Goal: Information Seeking & Learning: Compare options

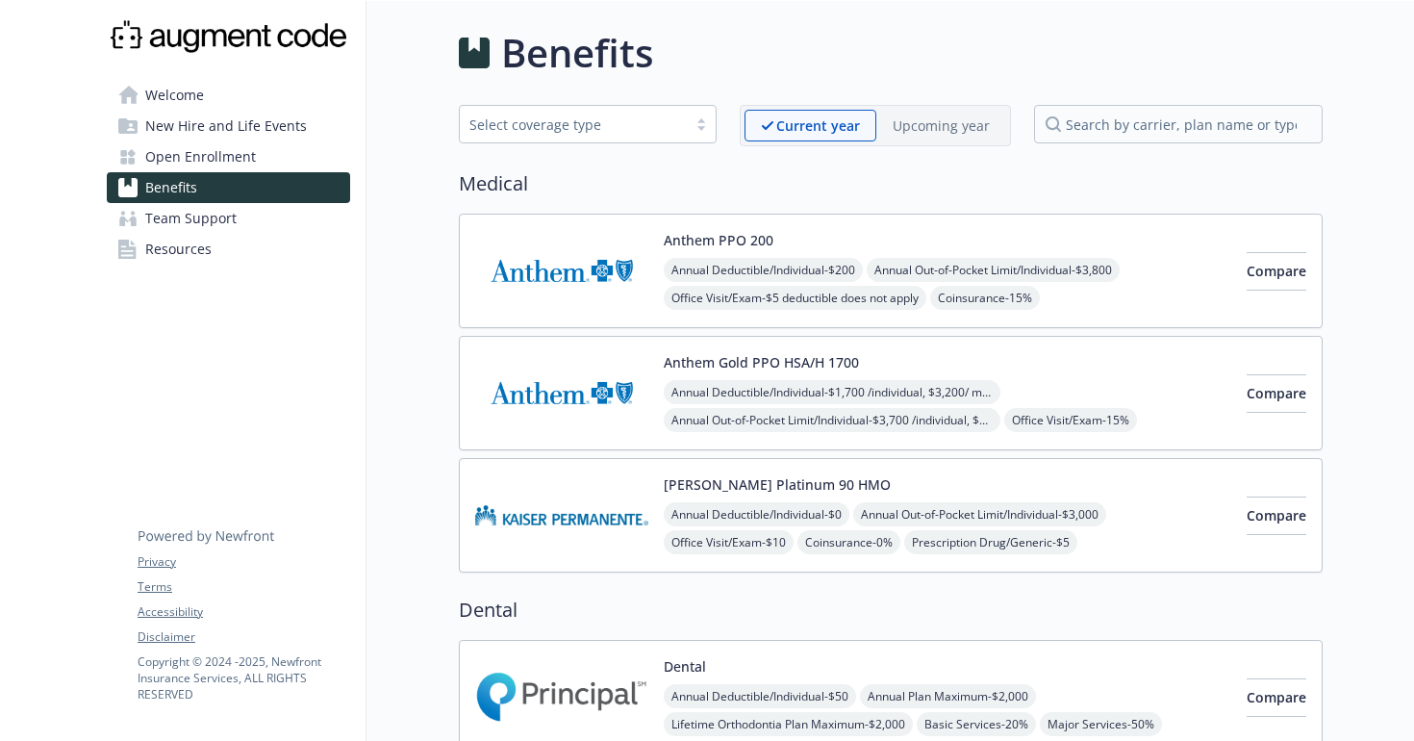
click at [1020, 366] on div "Anthem Gold PPO HSA/H 1700 Annual Deductible/Individual - $1,700 /individual, $…" at bounding box center [948, 393] width 568 height 82
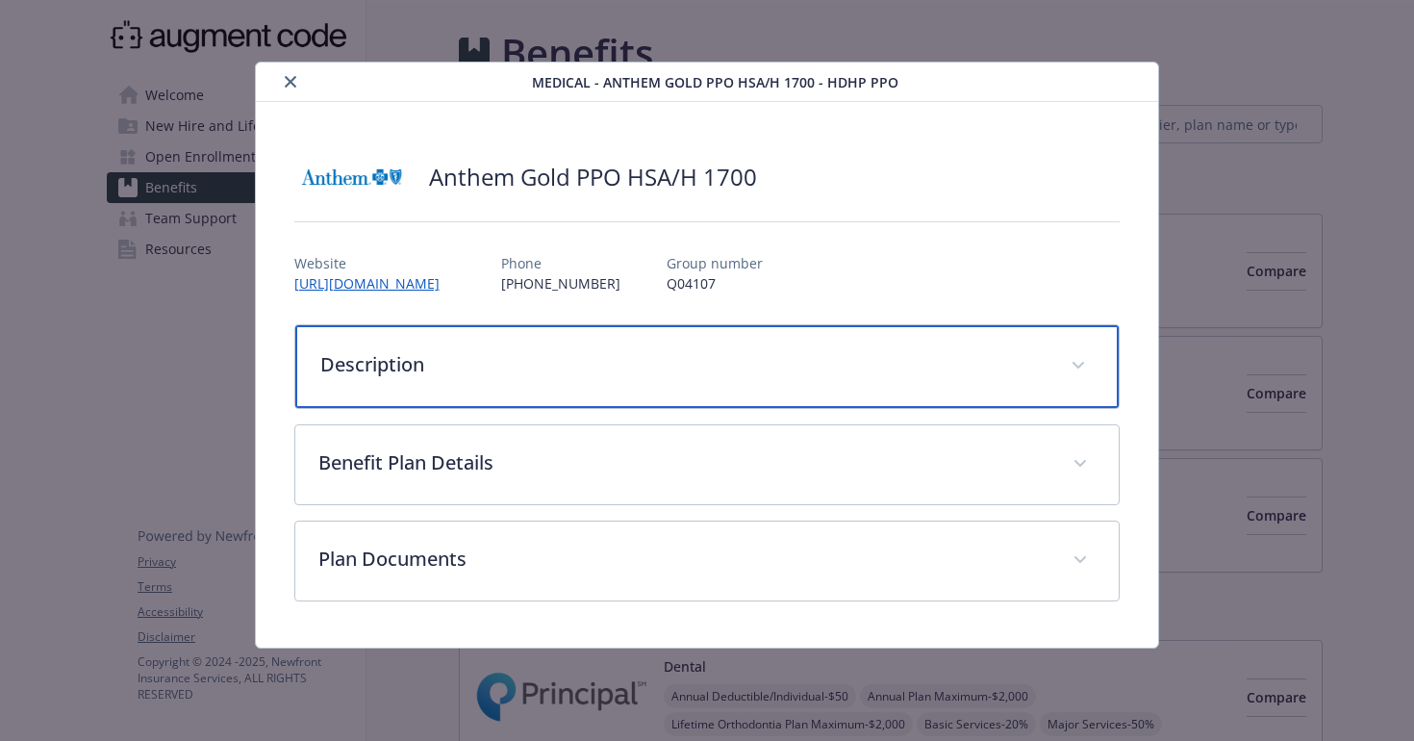
click at [1067, 387] on div "Description" at bounding box center [707, 366] width 824 height 83
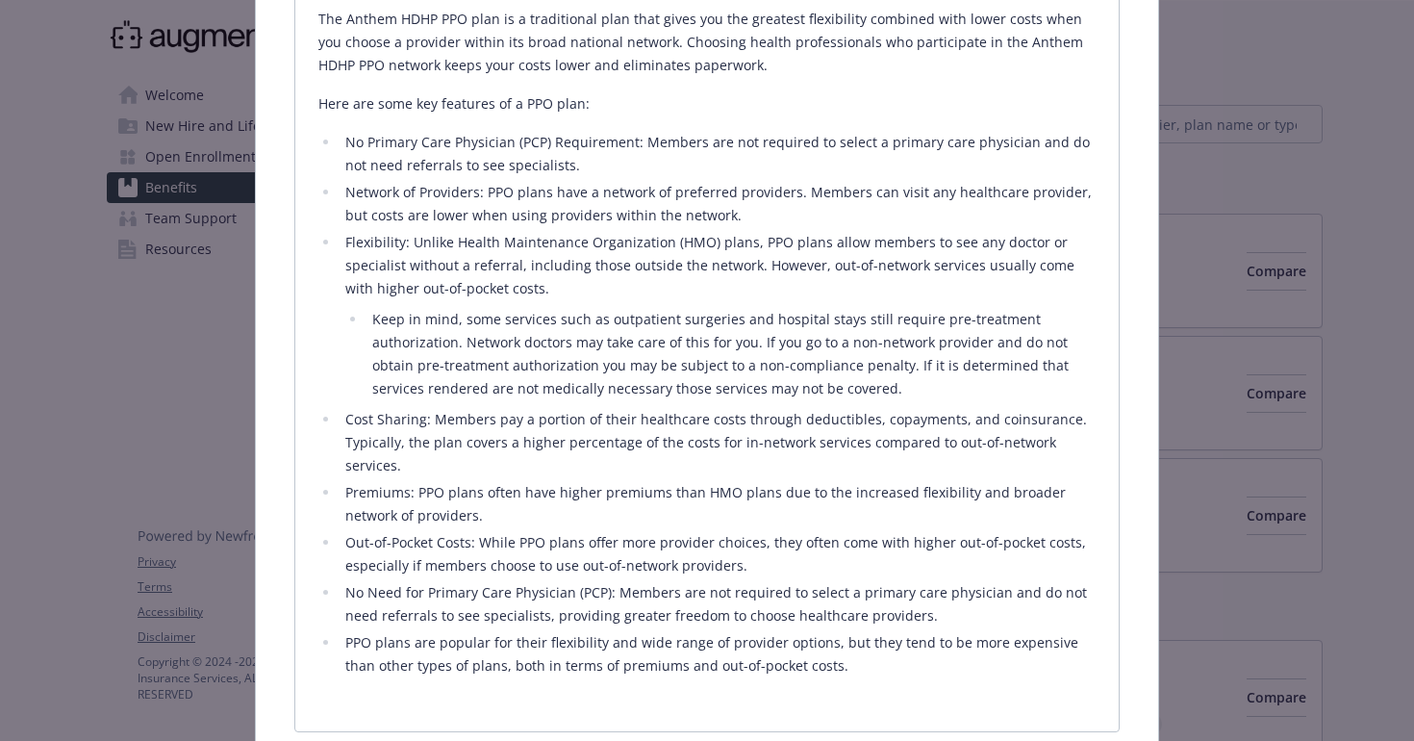
scroll to position [417, 0]
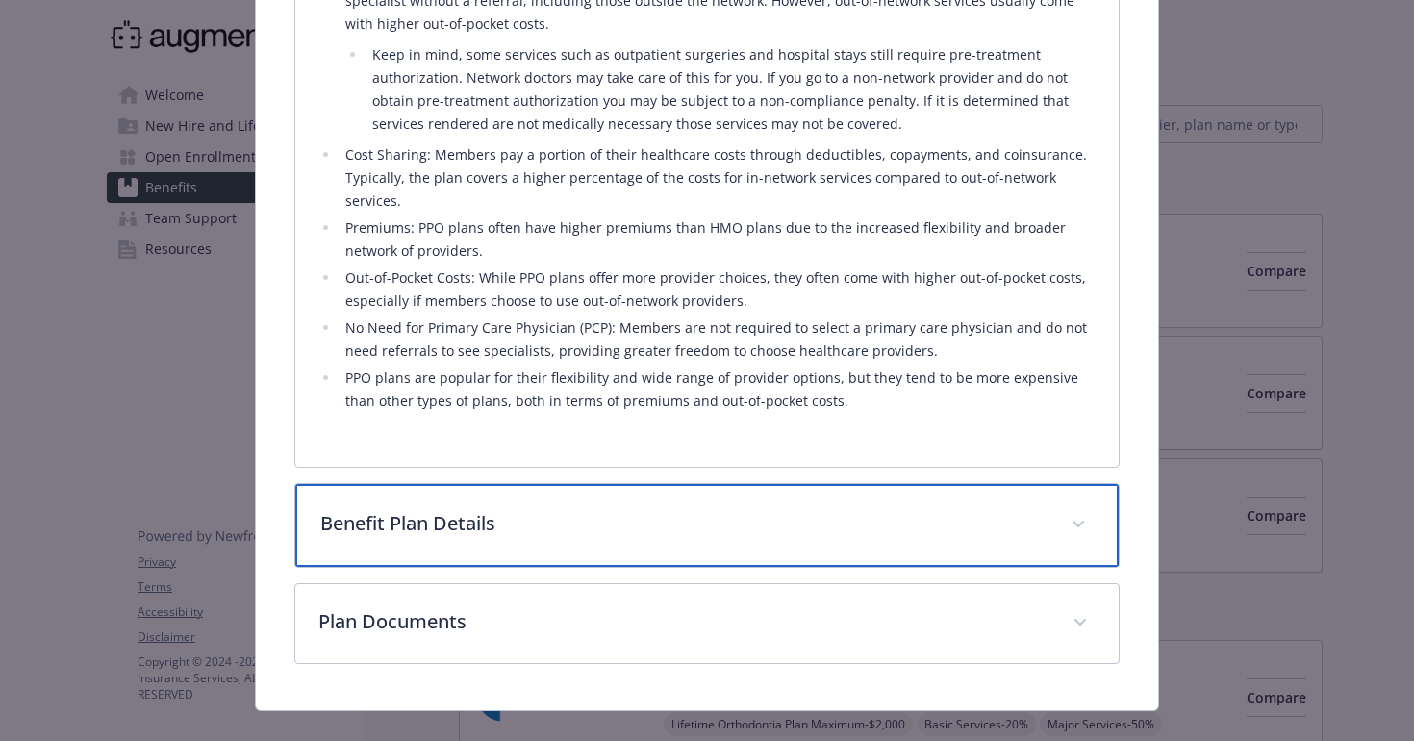
click at [1027, 519] on div "Benefit Plan Details" at bounding box center [707, 525] width 824 height 83
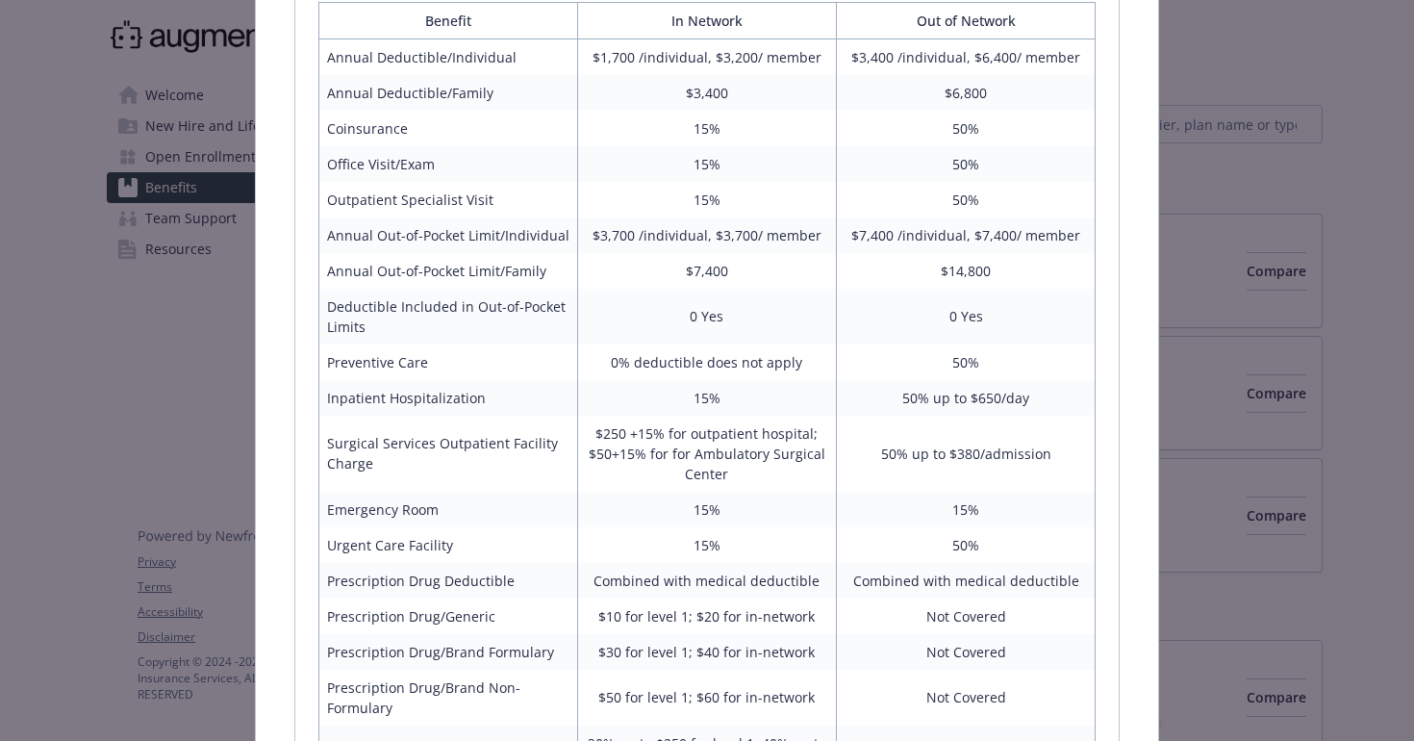
scroll to position [1258, 0]
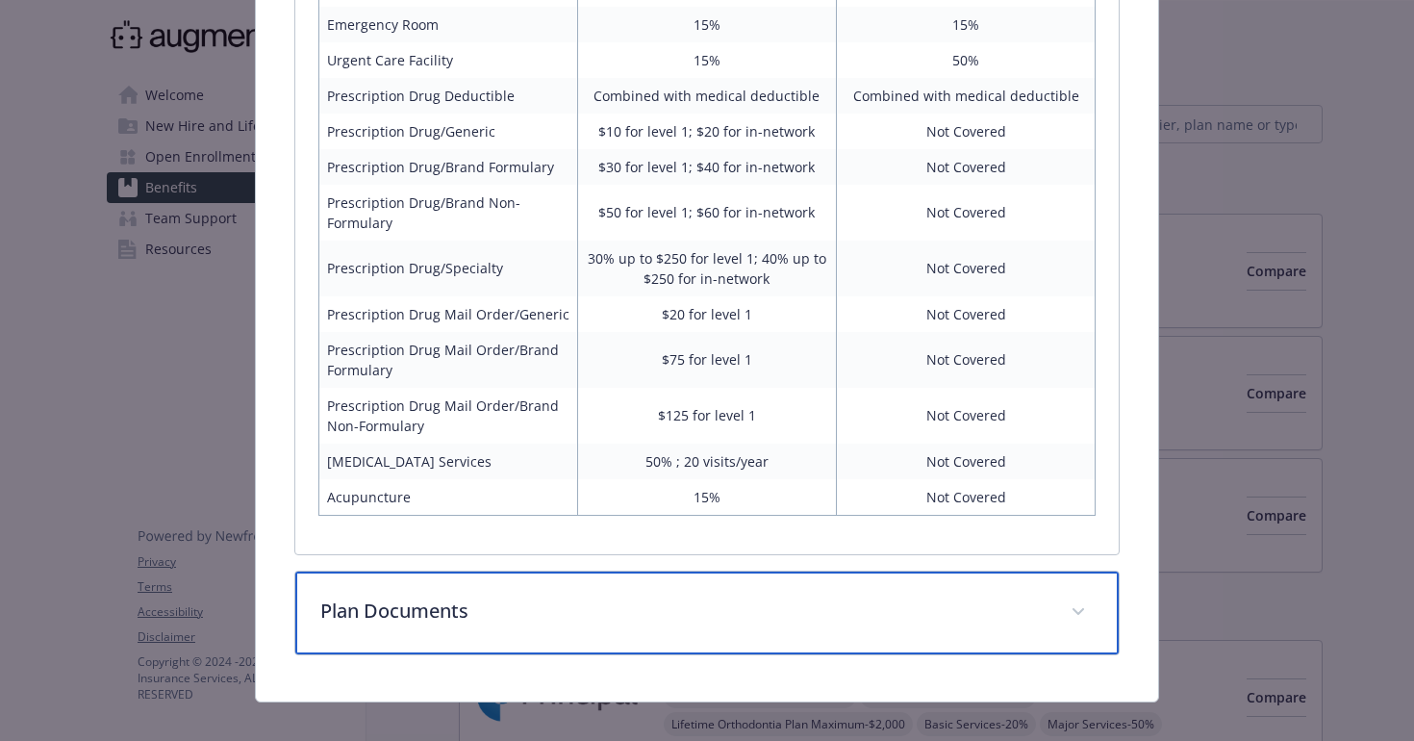
click at [967, 610] on div "Plan Documents" at bounding box center [707, 612] width 824 height 83
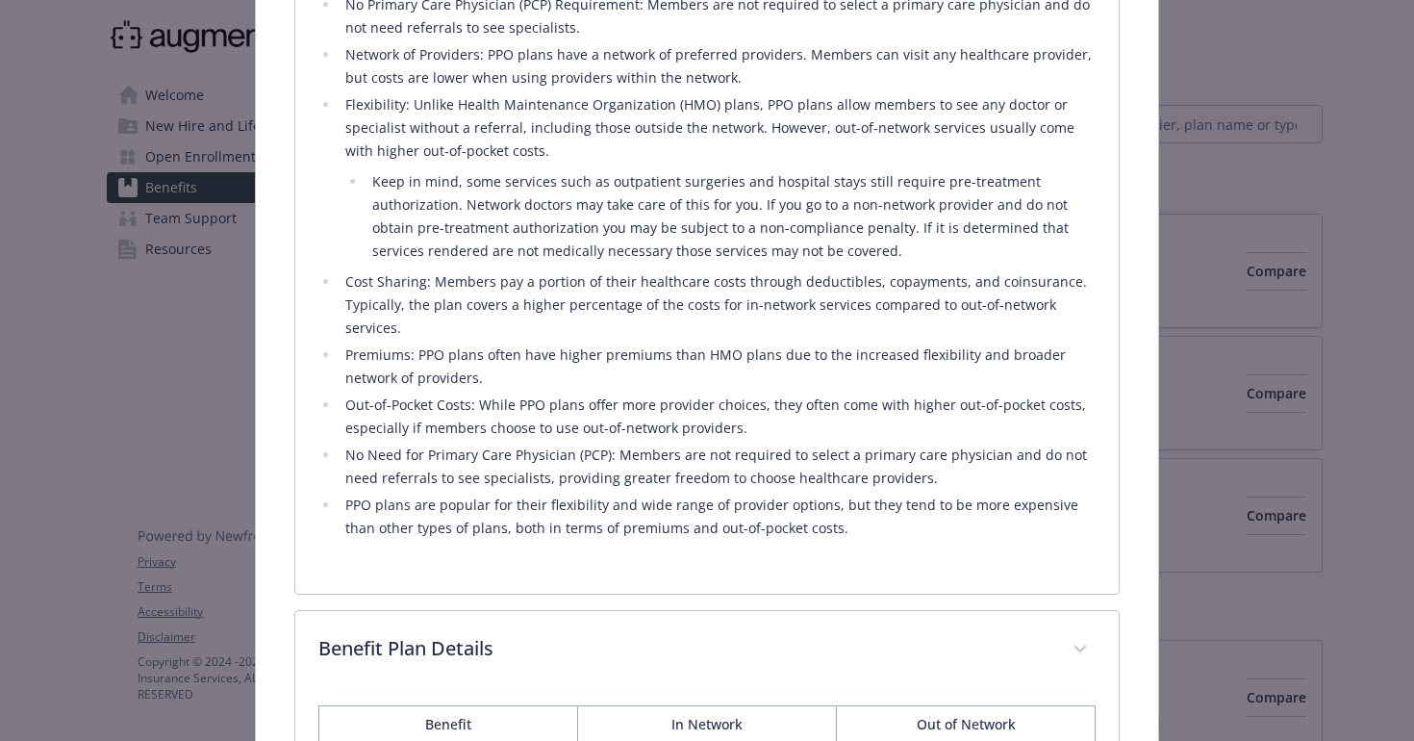
scroll to position [628, 0]
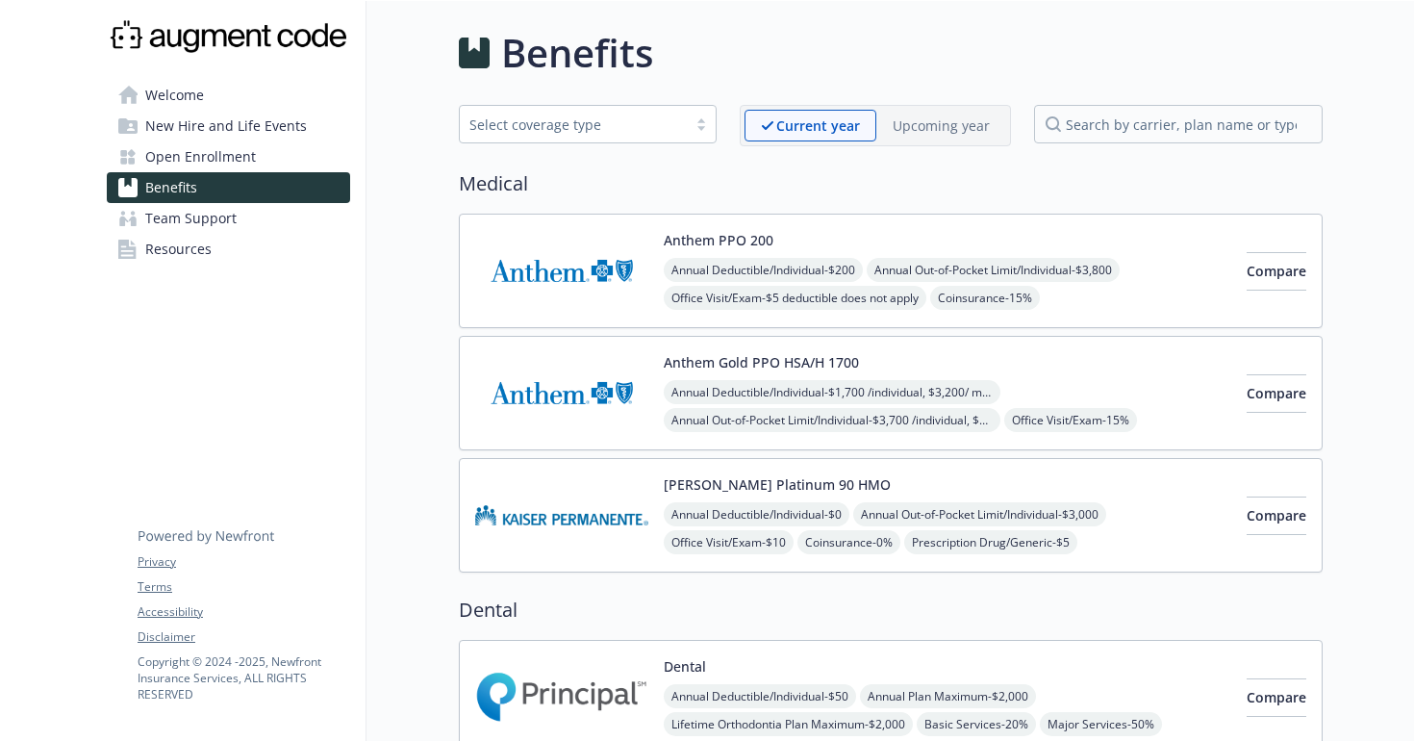
click at [946, 138] on div "Upcoming year" at bounding box center [941, 126] width 130 height 32
click at [827, 129] on p "Current year" at bounding box center [802, 125] width 82 height 20
click at [932, 115] on p "Upcoming year" at bounding box center [941, 125] width 97 height 20
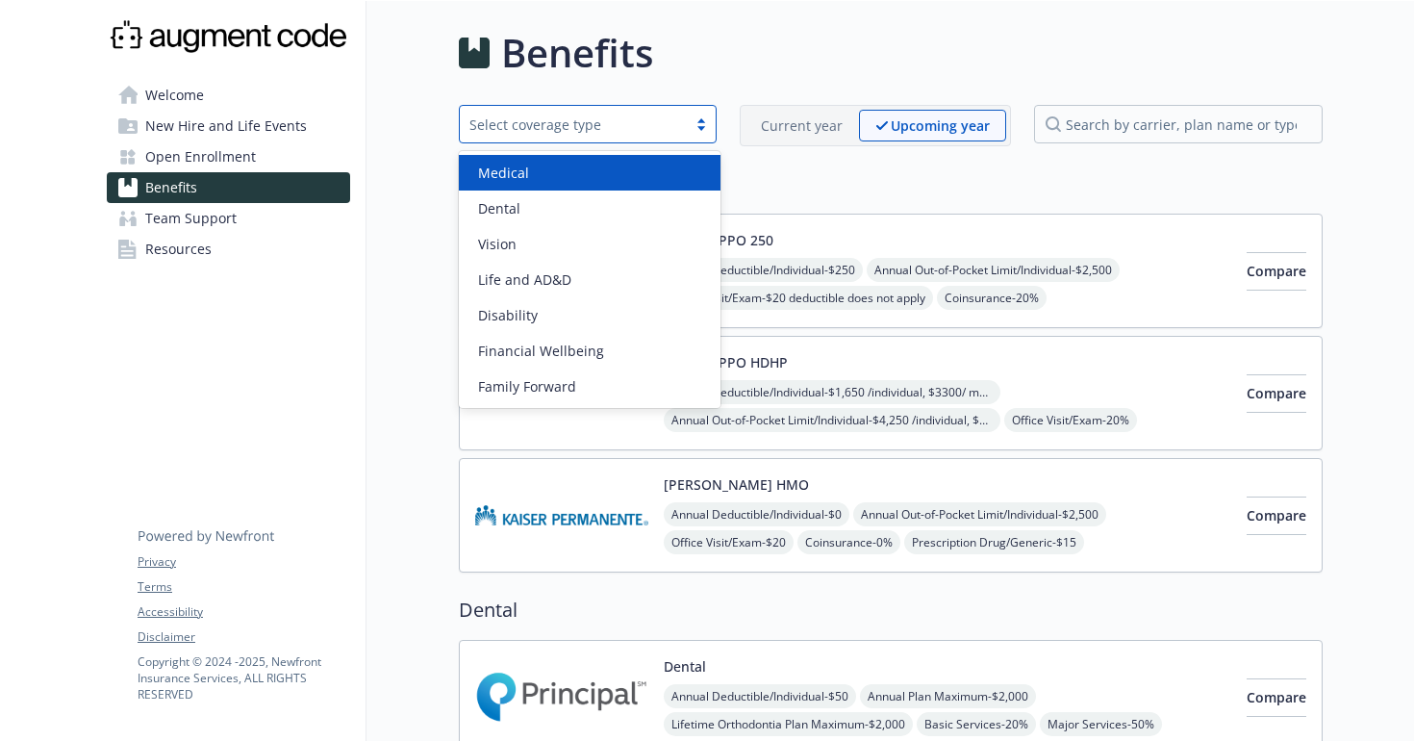
click at [669, 126] on div "Select coverage type" at bounding box center [573, 124] width 208 height 20
click at [869, 177] on h2 "Medical" at bounding box center [891, 183] width 864 height 29
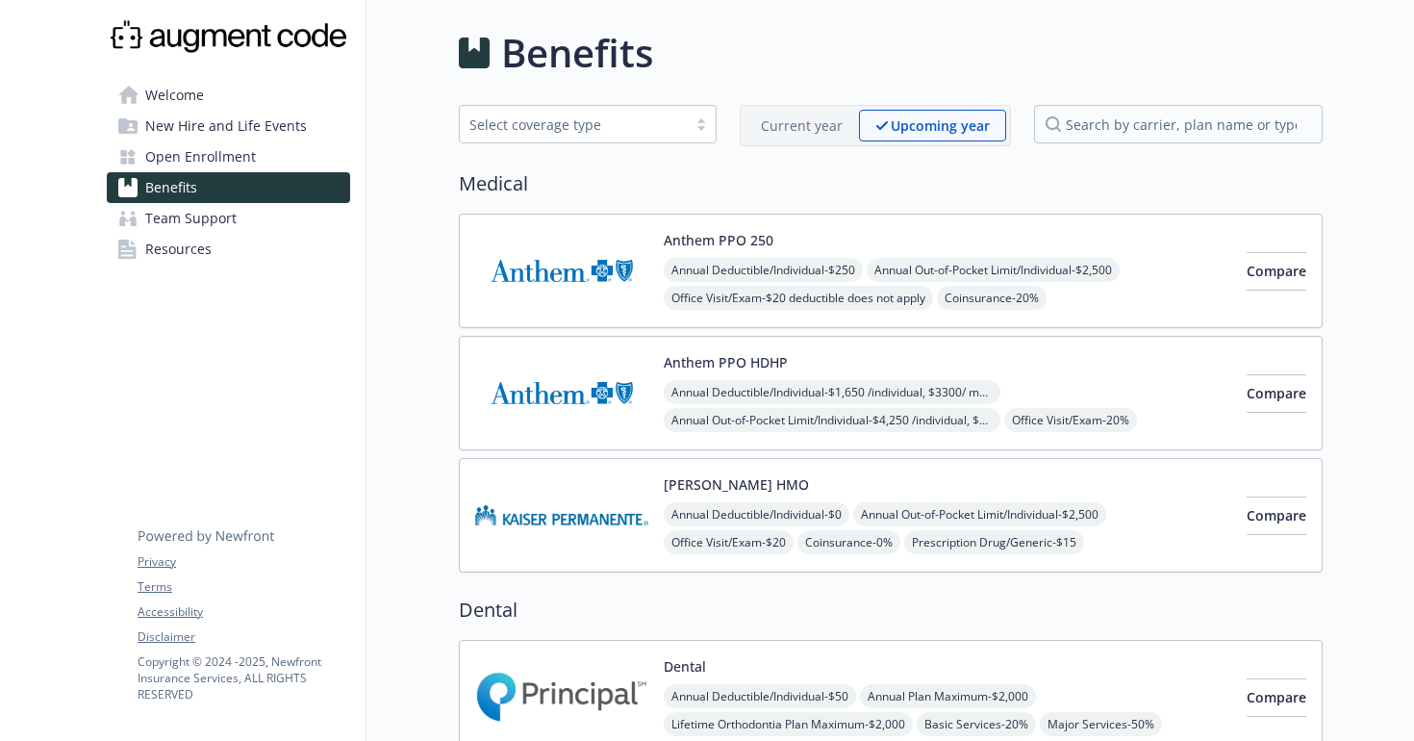
click at [1073, 366] on div "Anthem PPO HDHP Annual Deductible/Individual - $1,650 /individual, $3300/ membe…" at bounding box center [948, 393] width 568 height 82
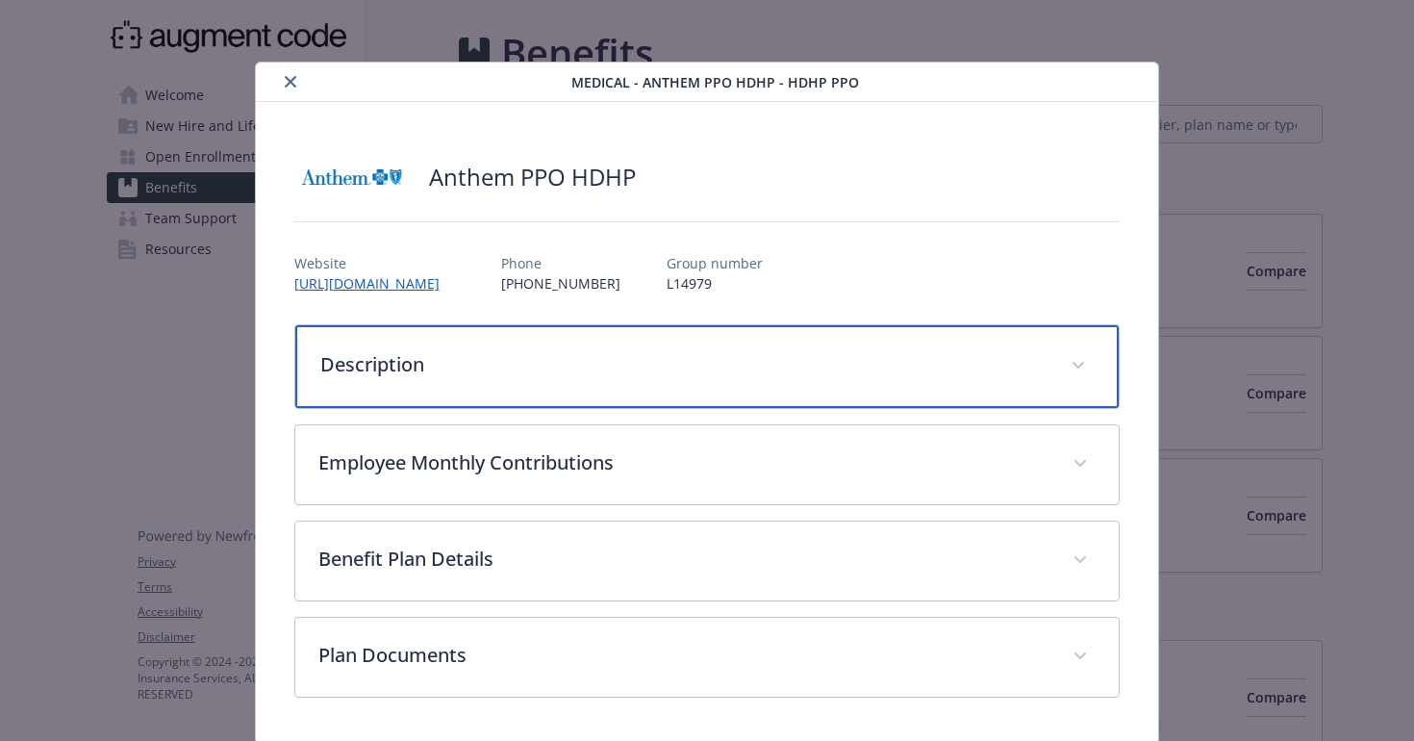
click at [1083, 376] on span "details for plan Medical - Anthem PPO HDHP - HDHP PPO" at bounding box center [1078, 365] width 31 height 31
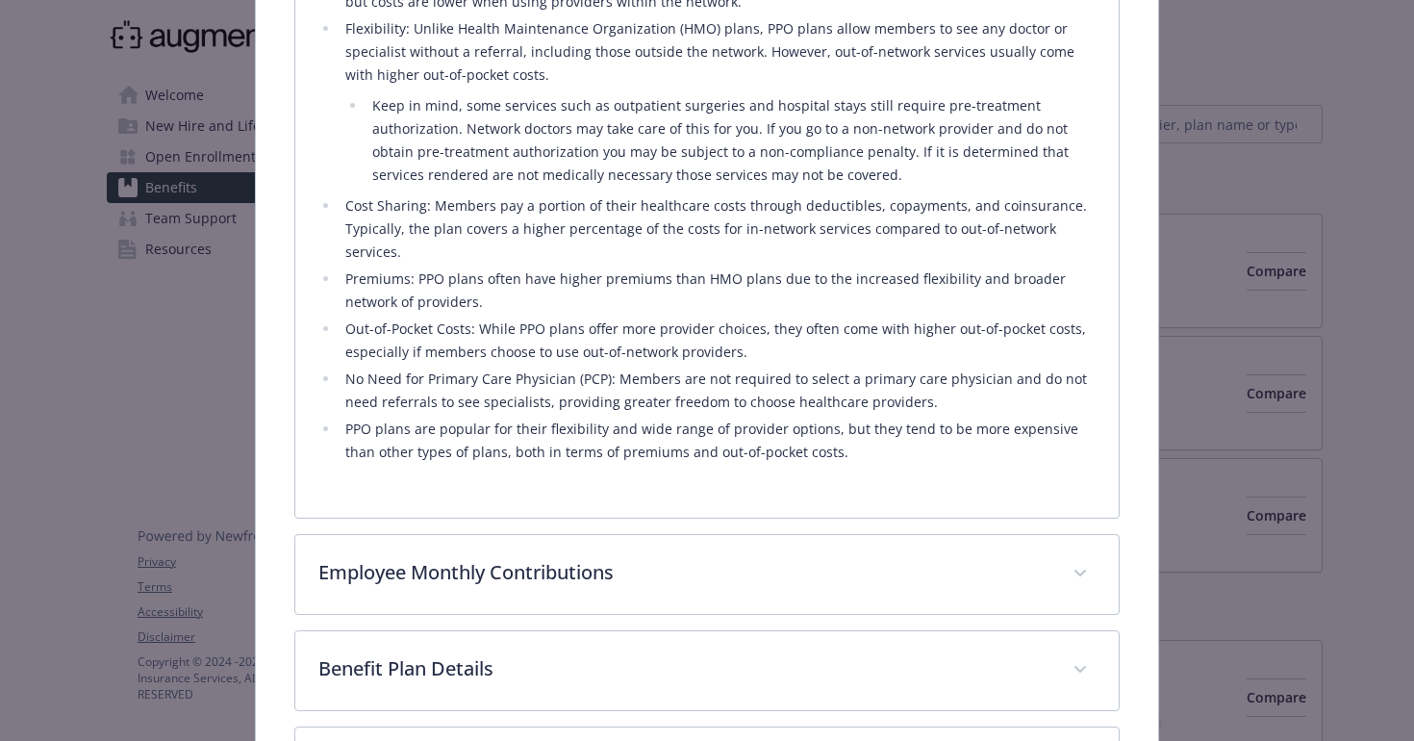
scroll to position [632, 0]
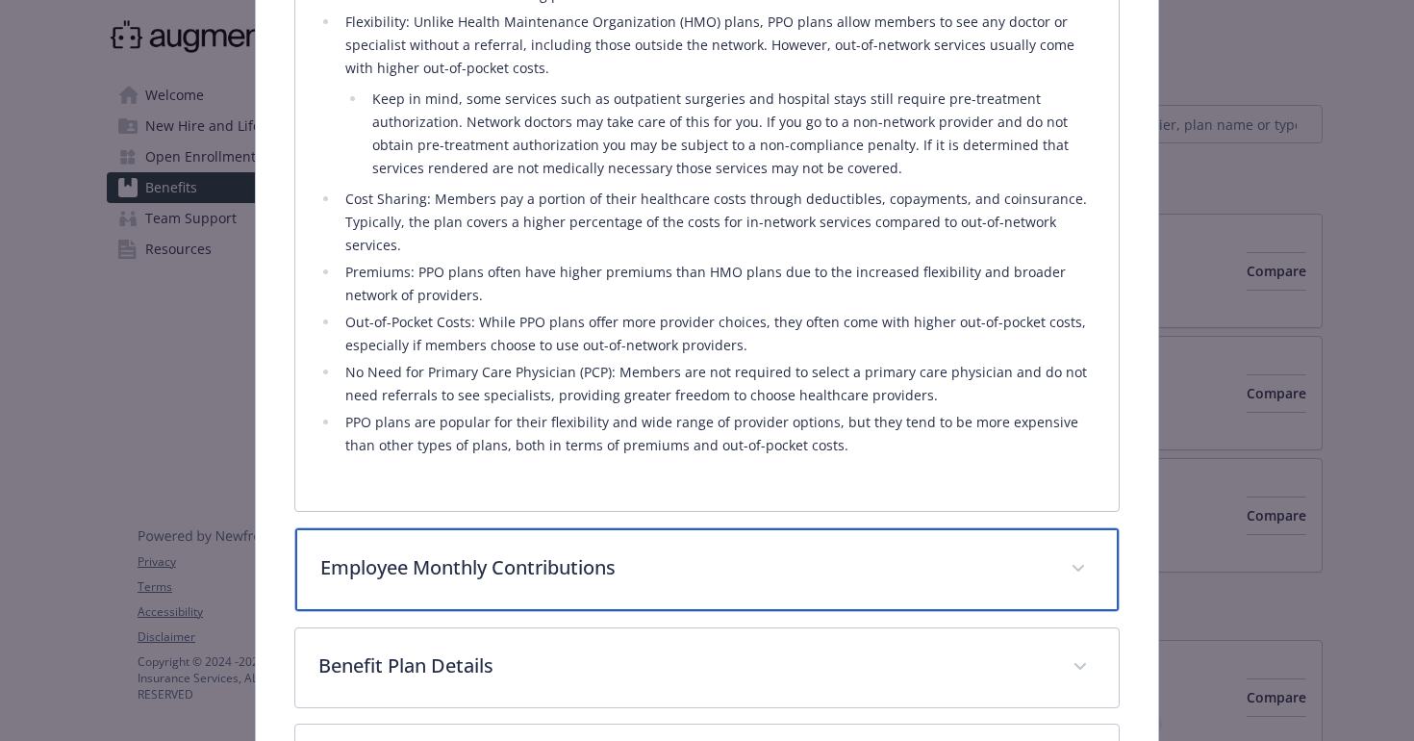
click at [1048, 556] on div "Employee Monthly Contributions" at bounding box center [707, 569] width 824 height 83
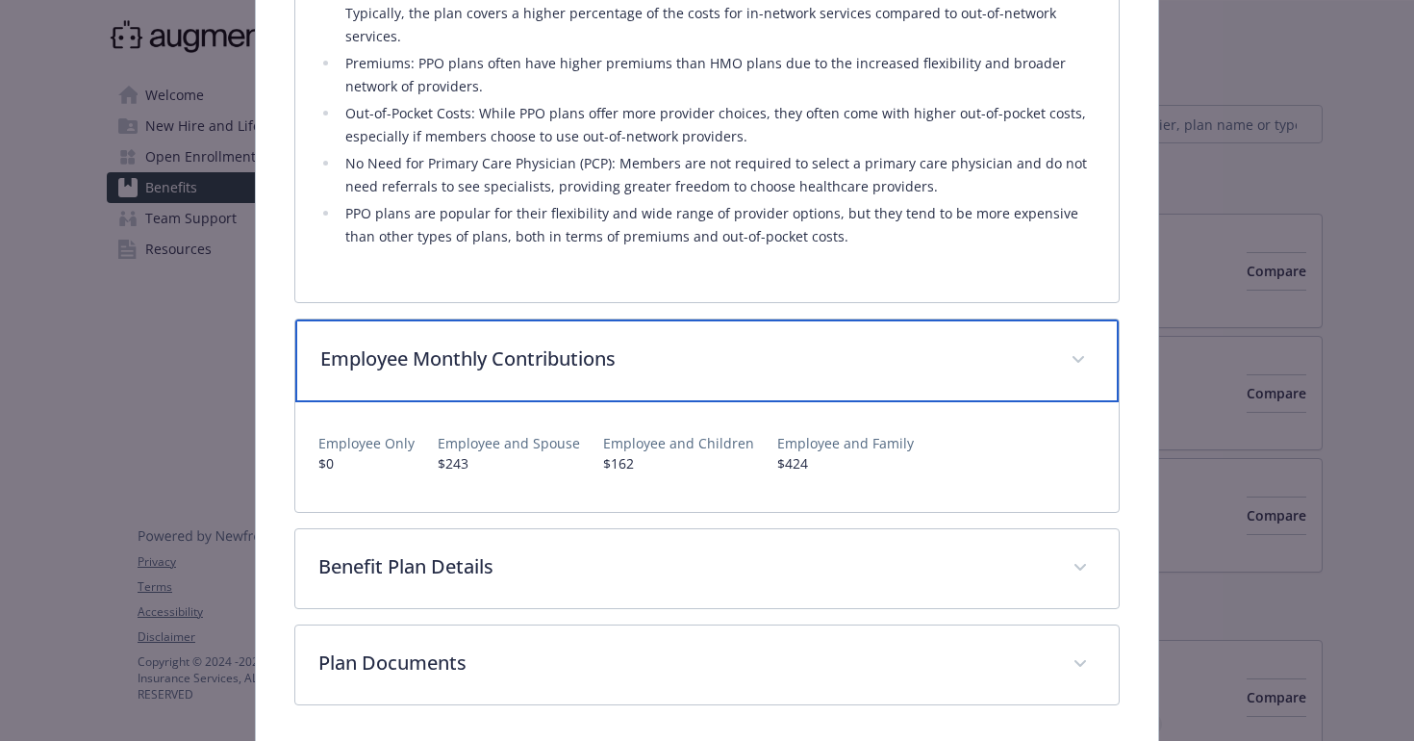
scroll to position [843, 0]
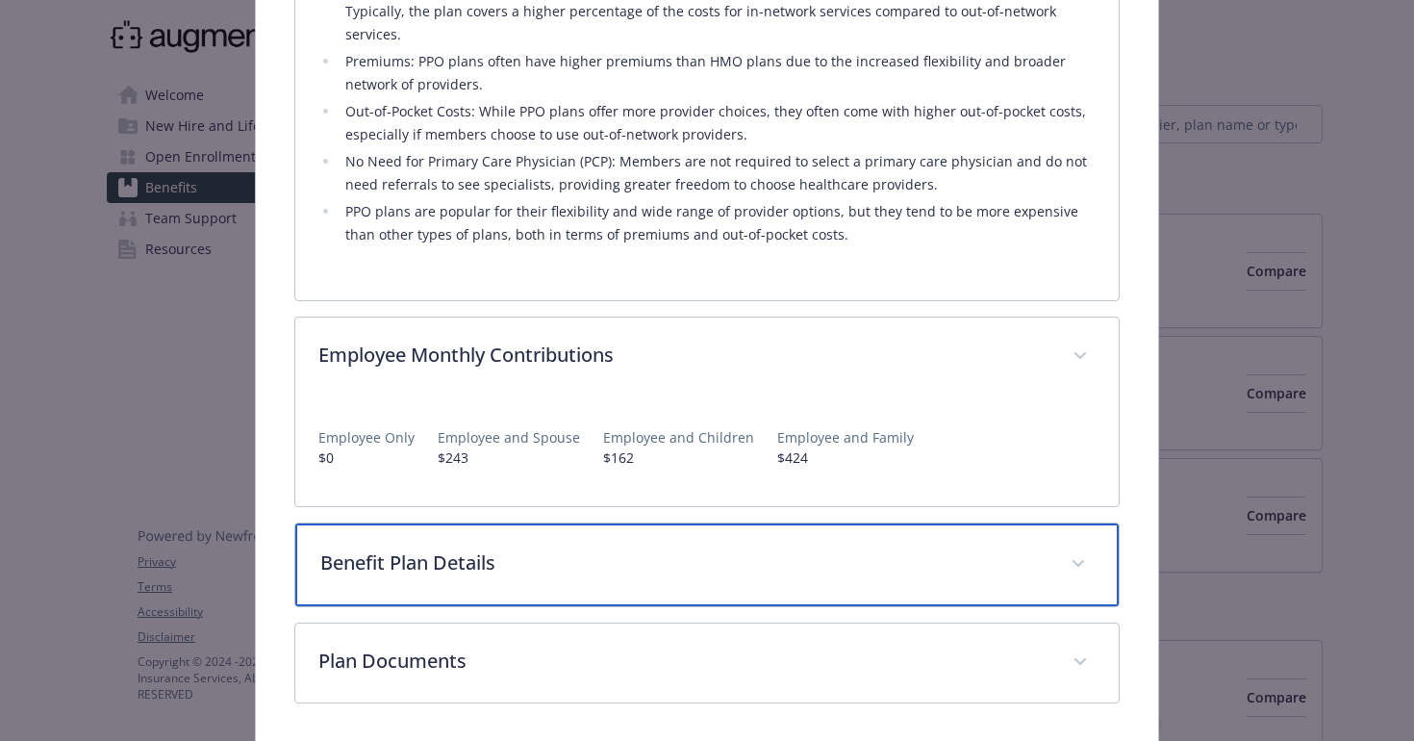
click at [1049, 554] on div "Benefit Plan Details" at bounding box center [707, 564] width 824 height 83
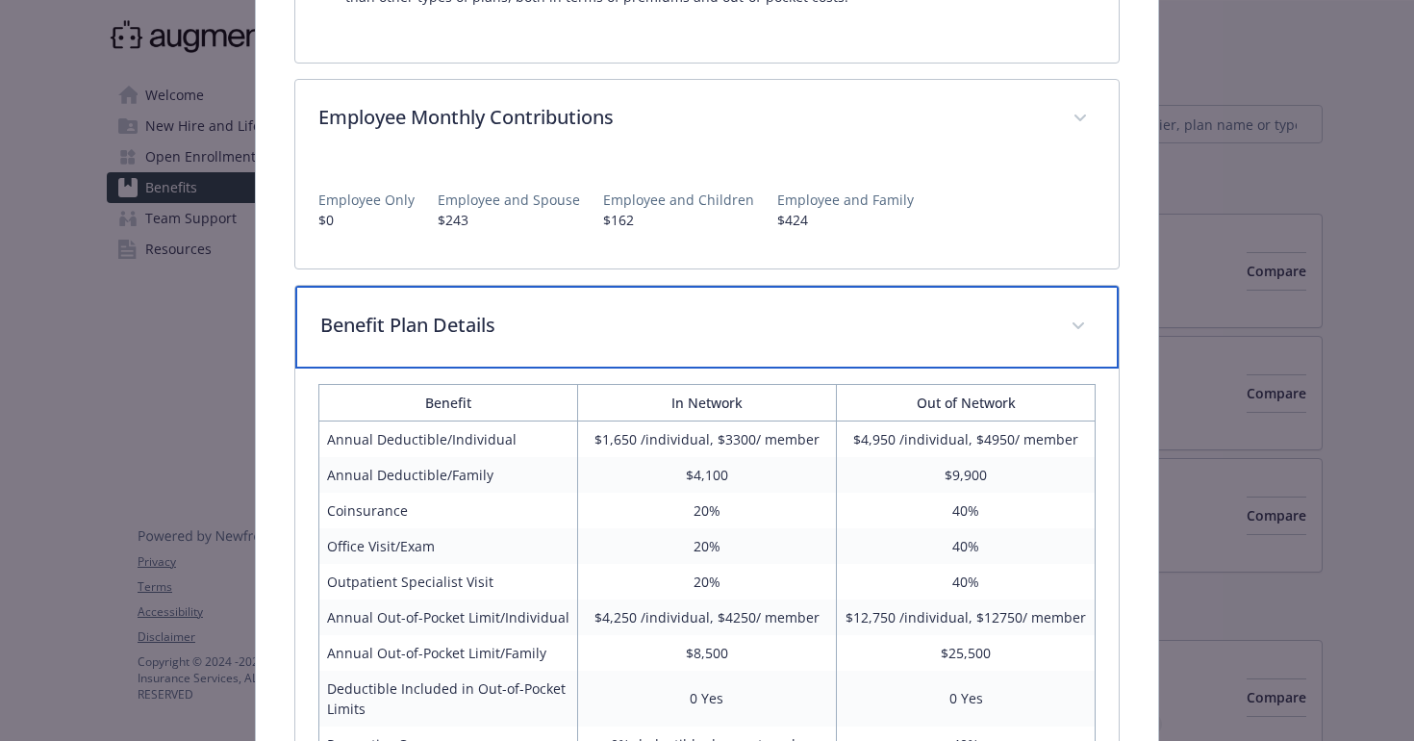
scroll to position [1081, 0]
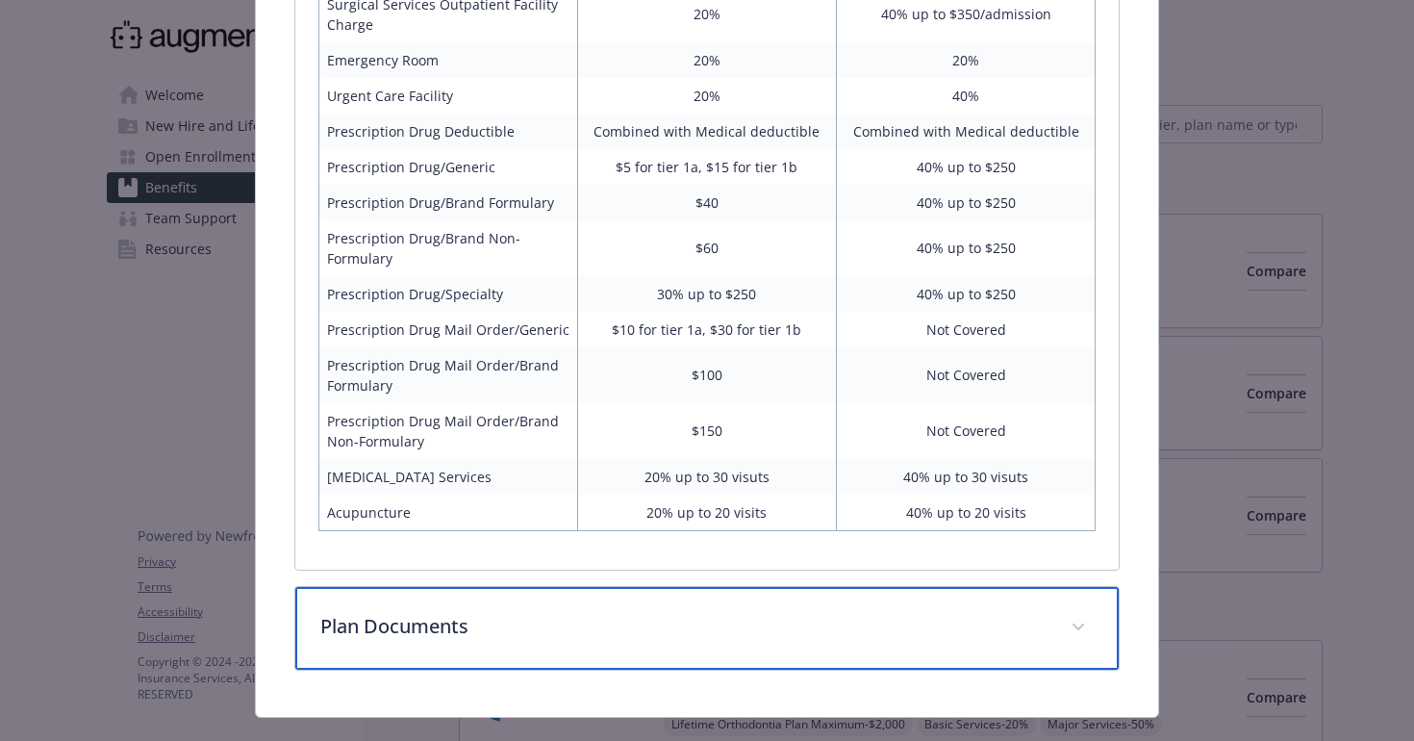
click at [1113, 602] on div "Plan Documents" at bounding box center [707, 628] width 824 height 83
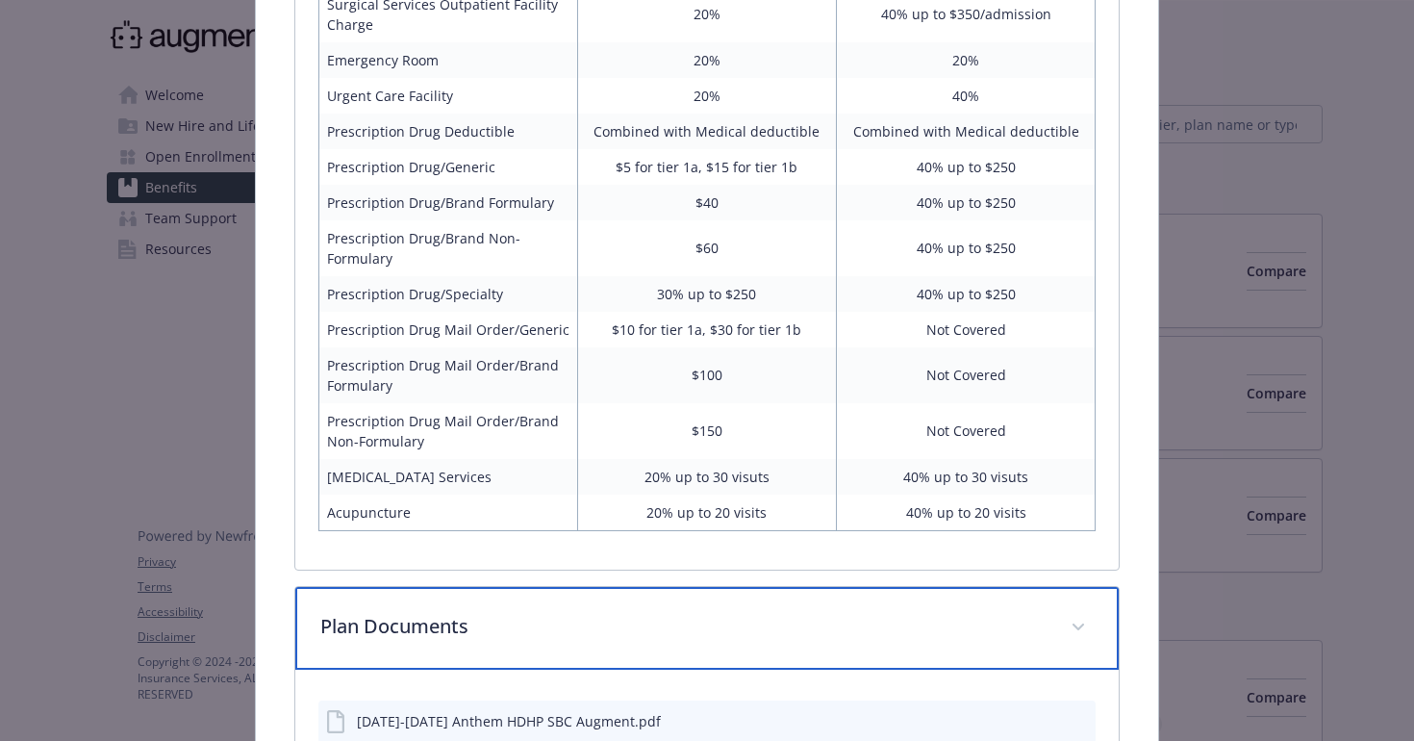
scroll to position [1904, 0]
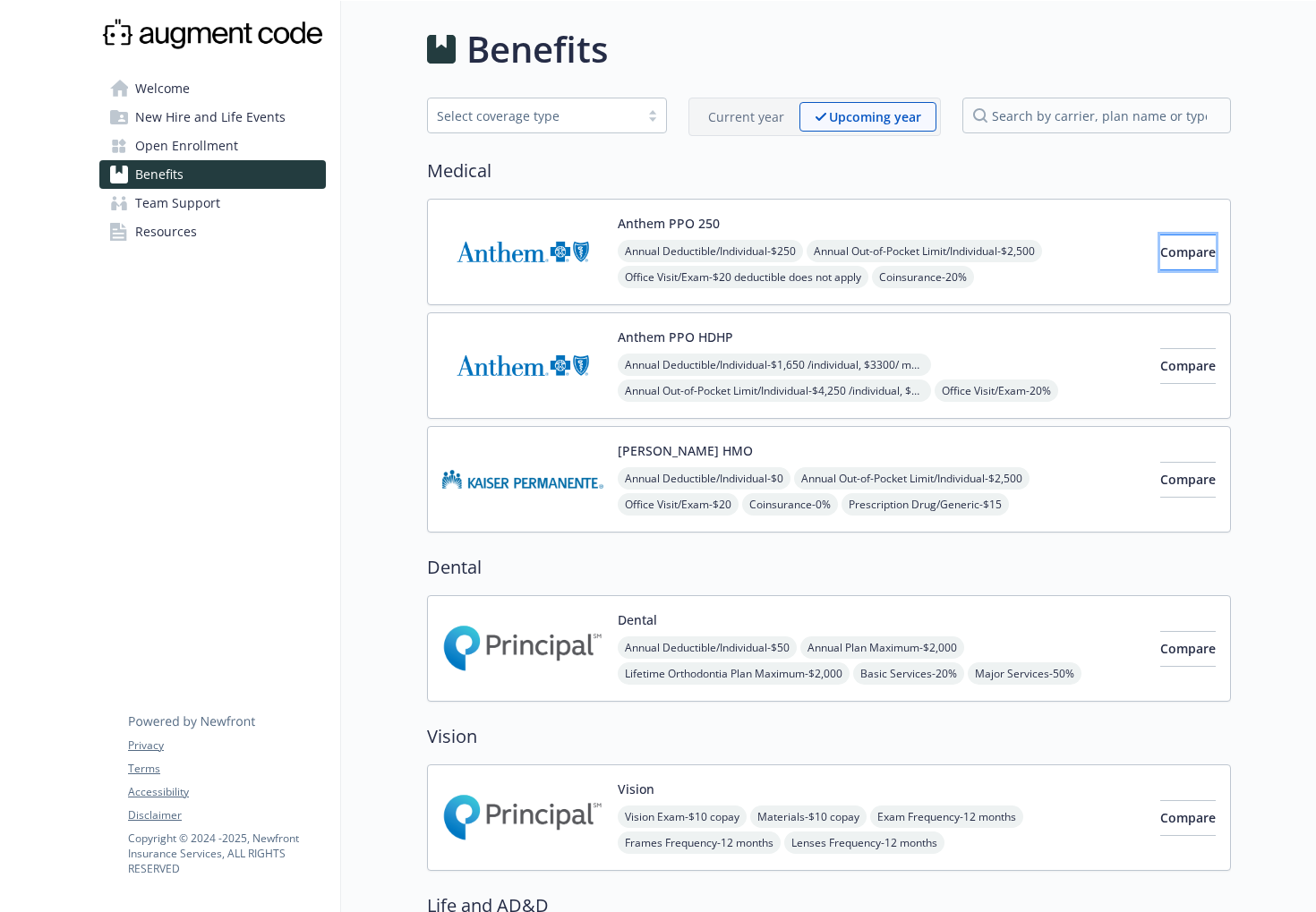
click at [1186, 258] on span "Compare" at bounding box center [1188, 252] width 56 height 17
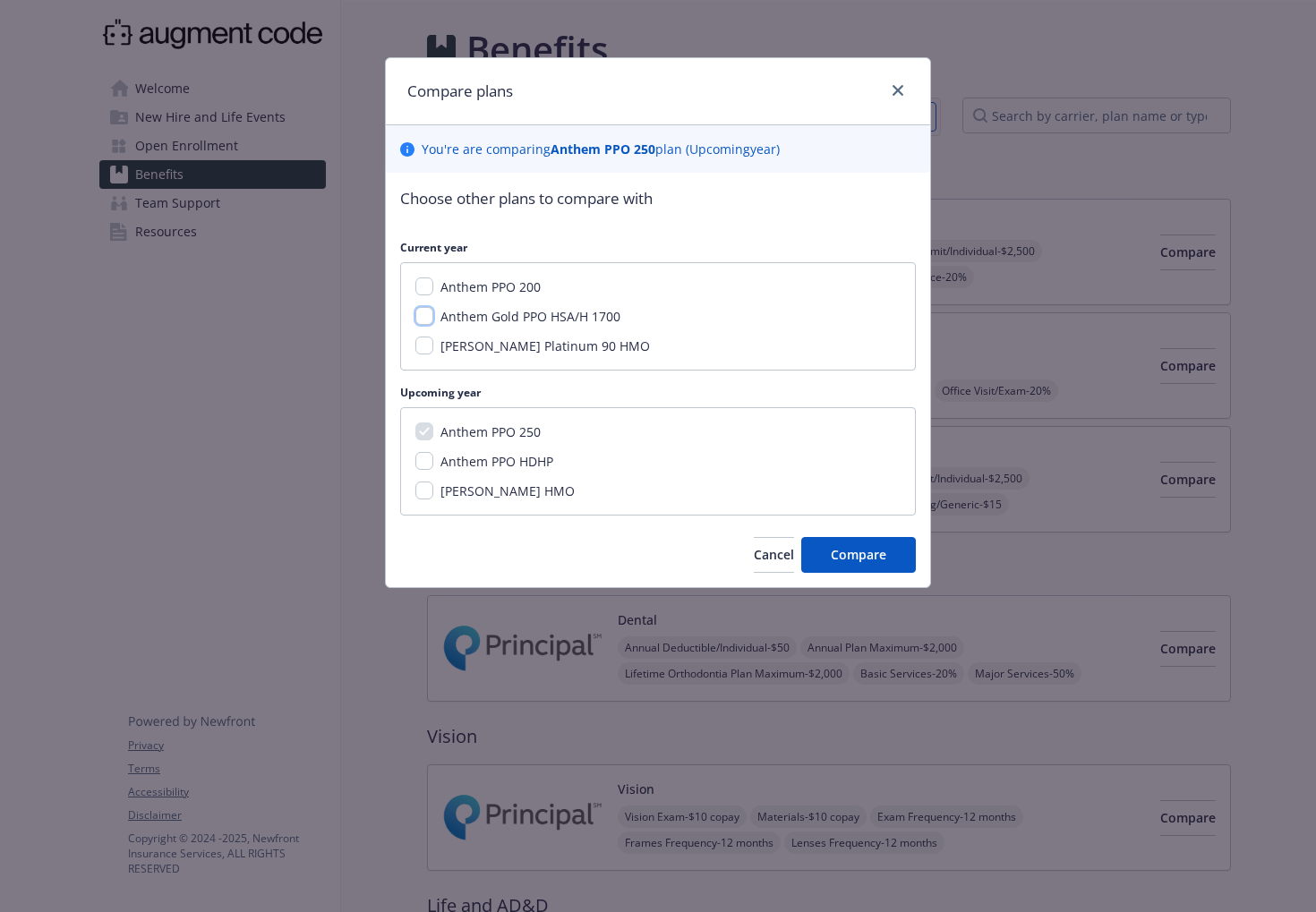
click at [426, 315] on input "Anthem Gold PPO HSA/H 1700" at bounding box center [423, 315] width 18 height 18
checkbox input "true"
click at [421, 461] on input "Anthem PPO HDHP" at bounding box center [423, 461] width 18 height 18
checkbox input "true"
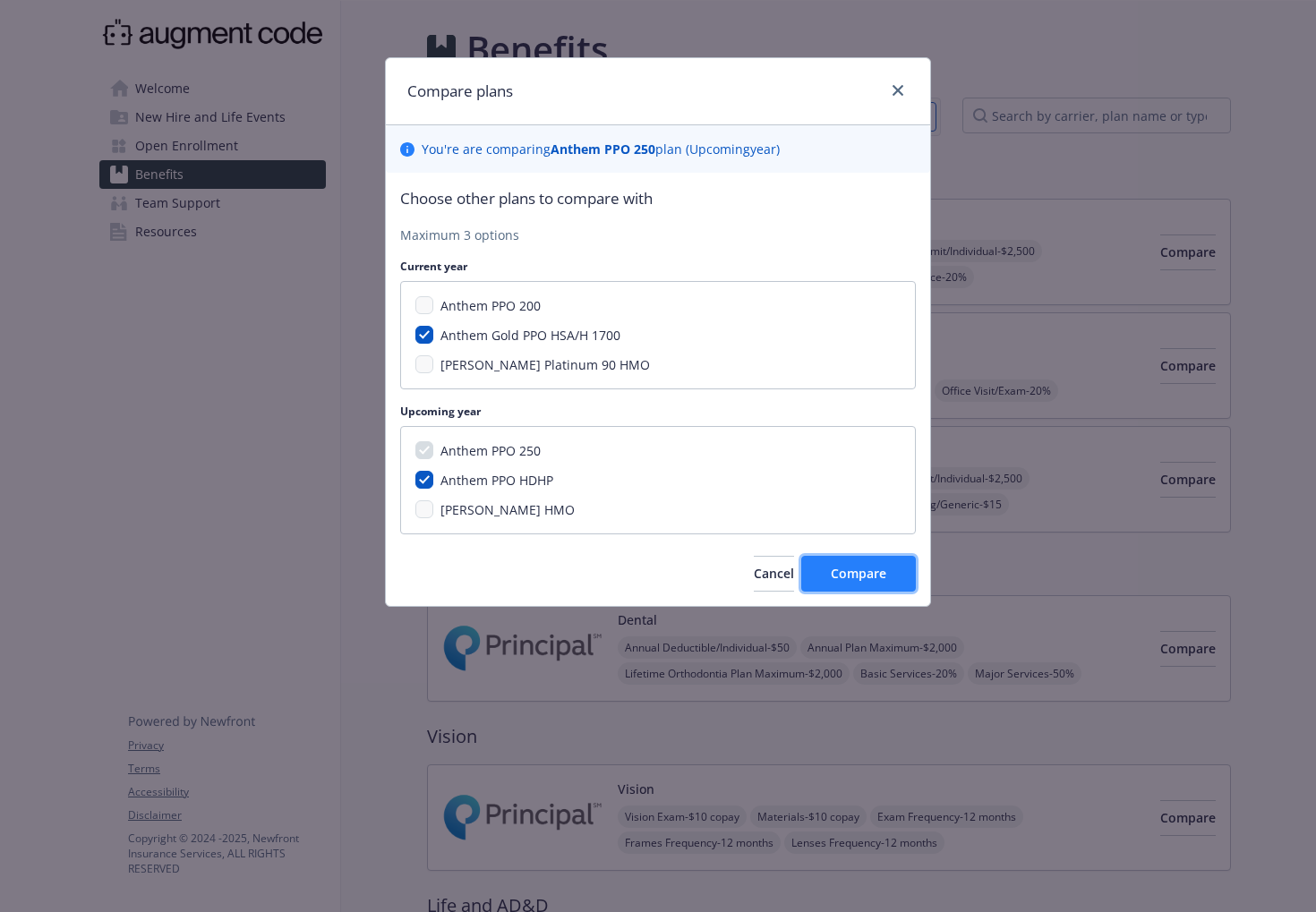
click at [896, 578] on button "Compare" at bounding box center [858, 573] width 114 height 35
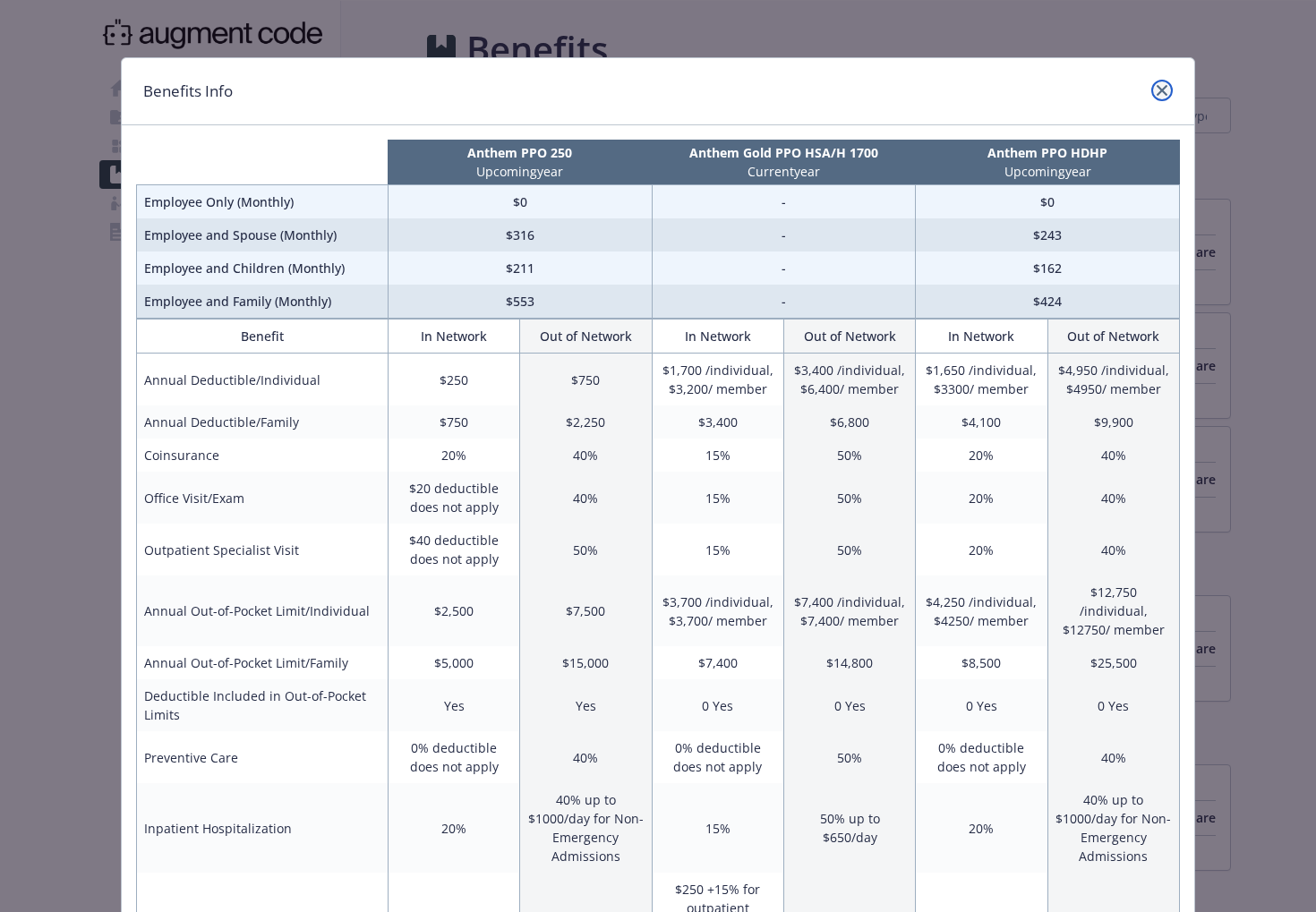
click at [1159, 83] on link "close" at bounding box center [1162, 90] width 21 height 21
